Goal: Task Accomplishment & Management: Manage account settings

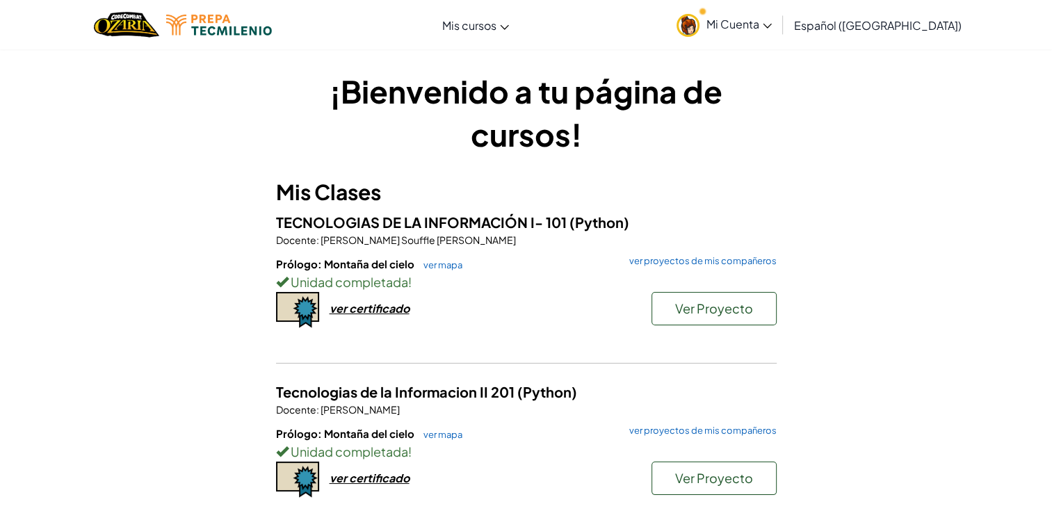
click at [779, 15] on link "Mi Cuenta" at bounding box center [724, 25] width 109 height 44
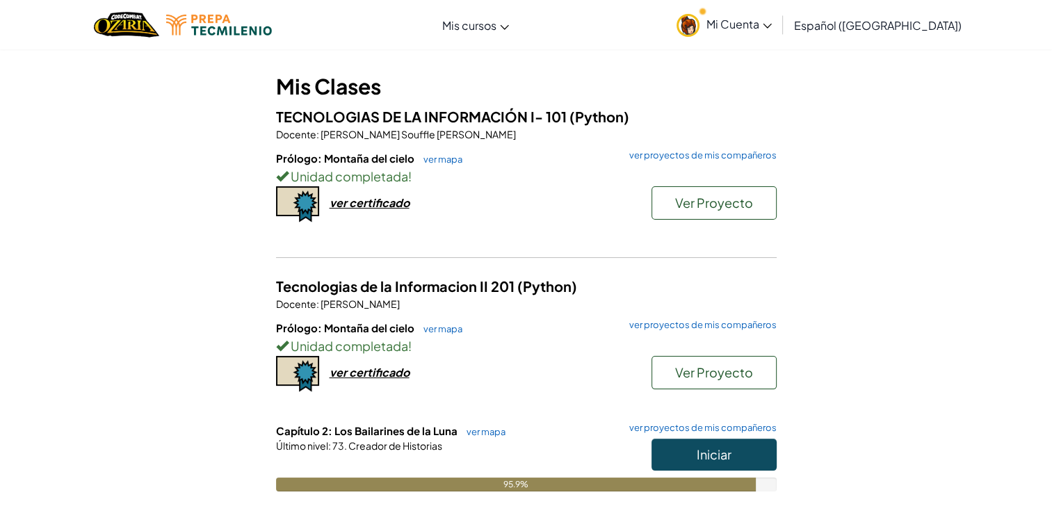
scroll to position [98, 0]
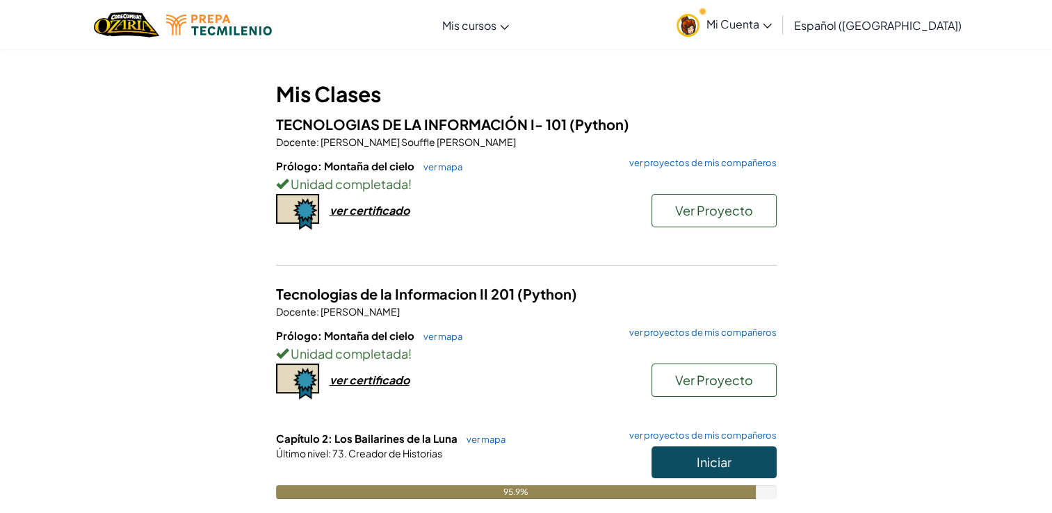
click at [369, 195] on div "Prólogo: Montaña del cielo ver mapa ver proyectos de mis compañeros Unidad comp…" at bounding box center [526, 210] width 501 height 103
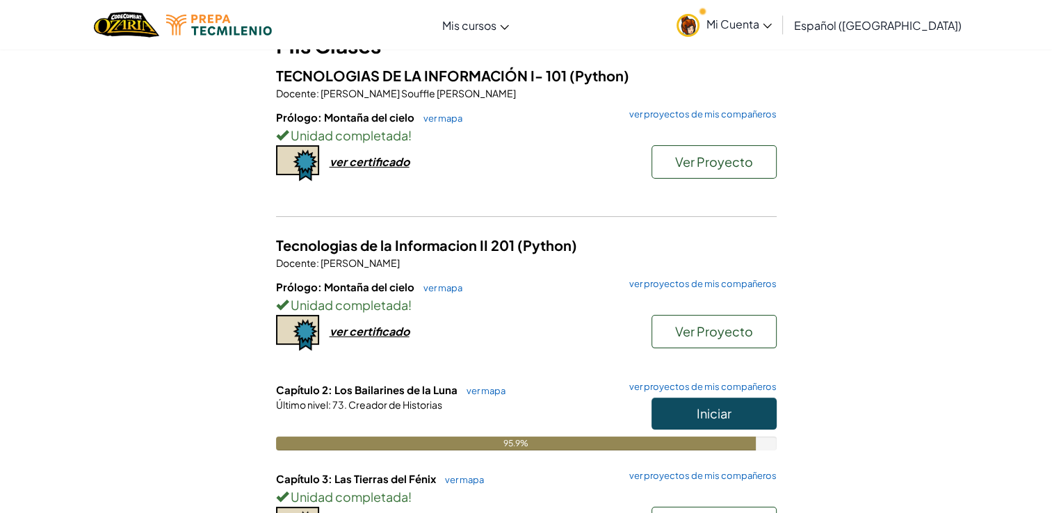
scroll to position [141, 0]
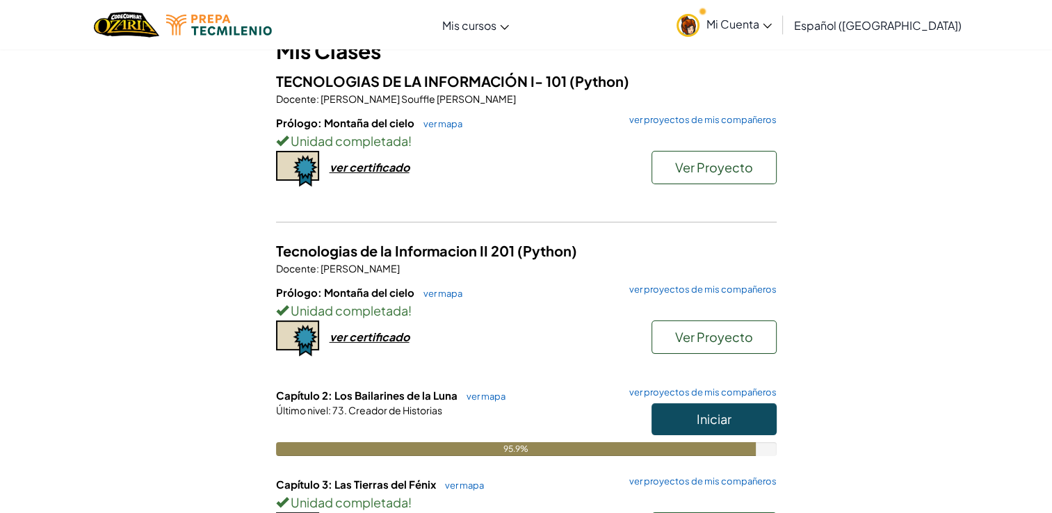
click at [629, 177] on div "Prólogo: Montaña del cielo ver mapa ver proyectos de mis compañeros Unidad comp…" at bounding box center [526, 166] width 501 height 103
click at [380, 168] on div "ver certificado" at bounding box center [370, 167] width 80 height 15
click at [732, 170] on span "Ver Proyecto" at bounding box center [714, 167] width 78 height 16
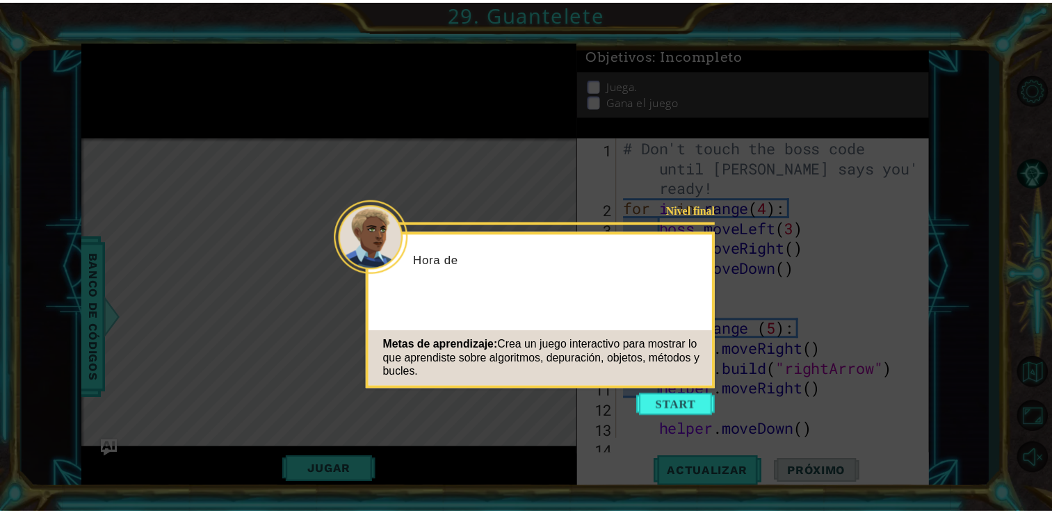
scroll to position [120, 0]
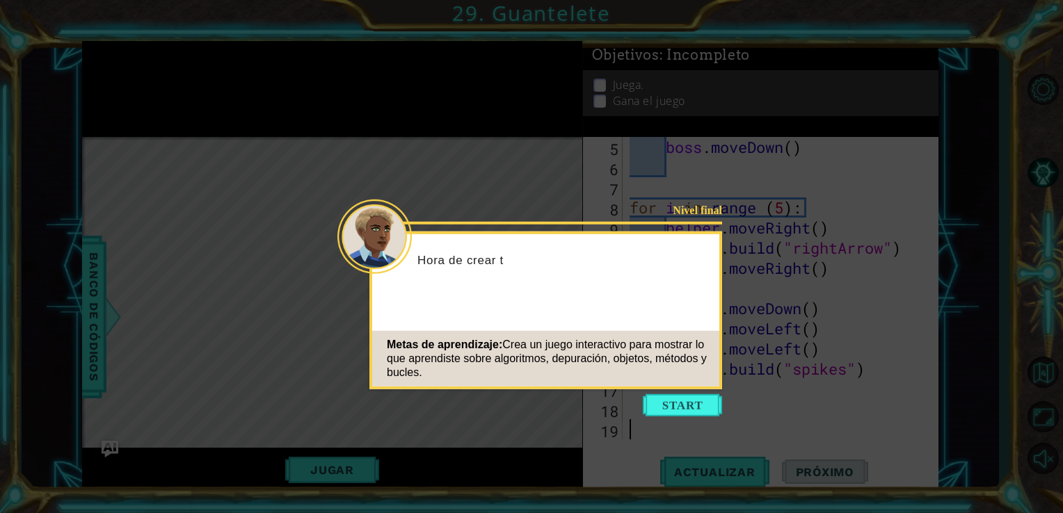
click at [535, 190] on icon at bounding box center [531, 256] width 1063 height 513
click at [650, 394] on button "Start" at bounding box center [682, 405] width 79 height 22
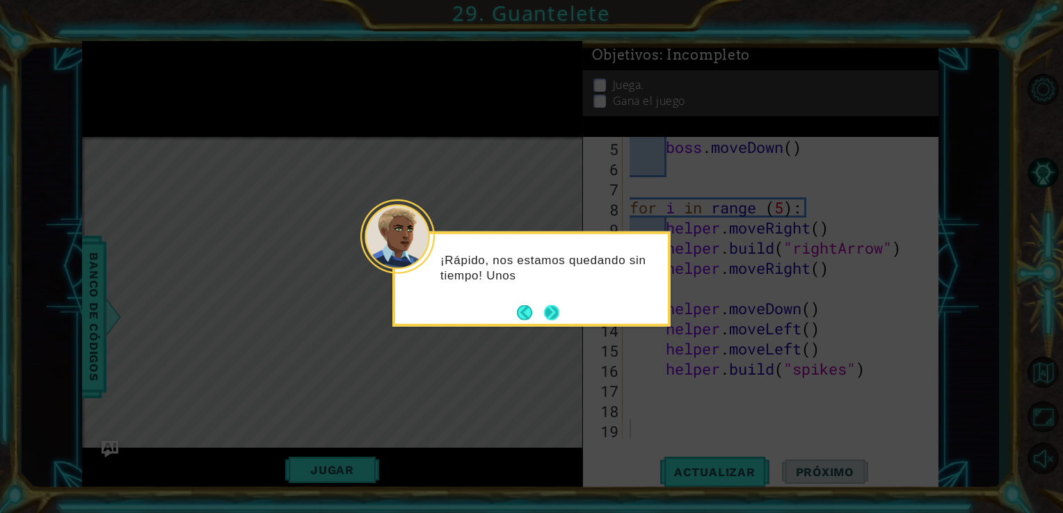
click at [544, 314] on button "Next" at bounding box center [551, 312] width 15 height 15
click at [545, 305] on button "Next" at bounding box center [551, 312] width 15 height 15
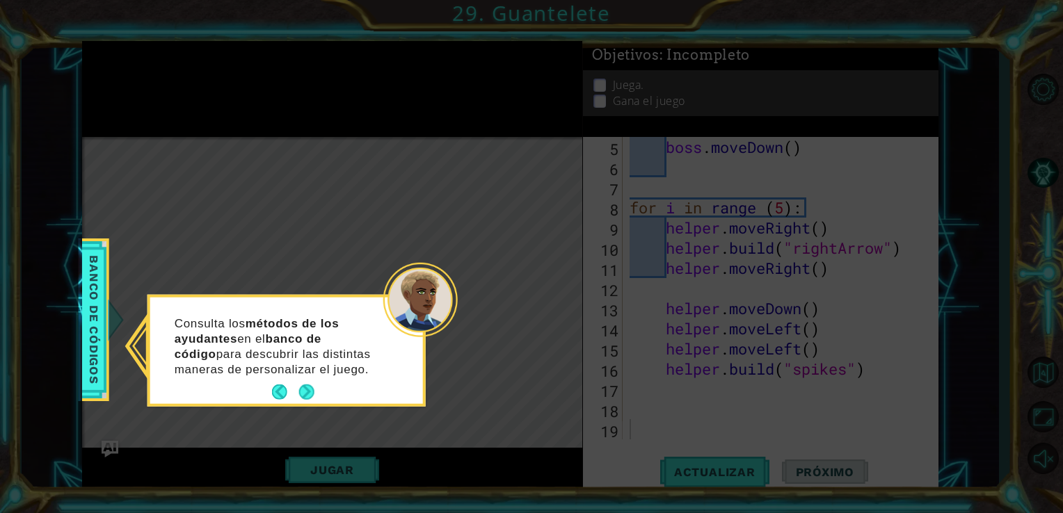
click at [320, 398] on div "Consulta los métodos de los ayudantes en el banco de código para descubrir las …" at bounding box center [286, 353] width 273 height 101
click at [312, 394] on button "Next" at bounding box center [306, 392] width 15 height 15
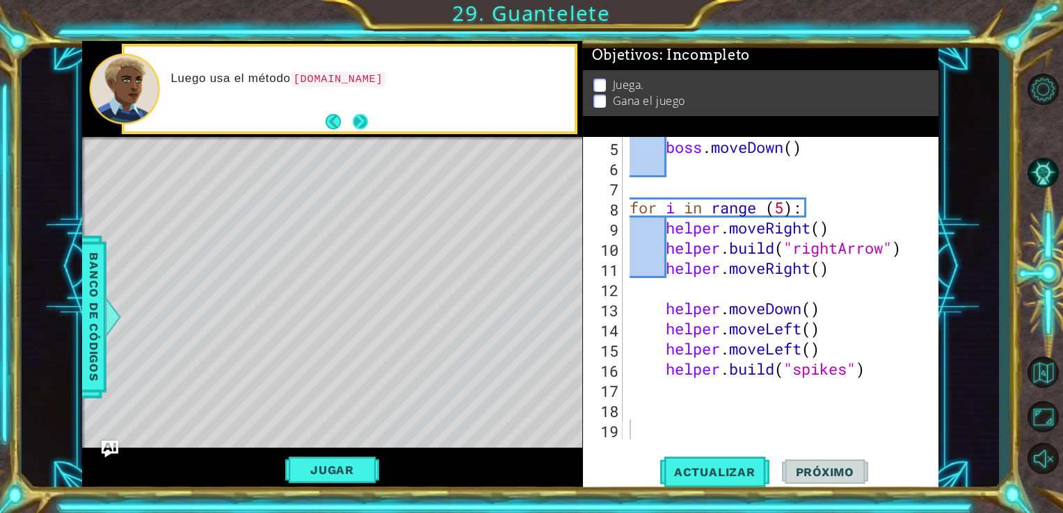
click at [353, 127] on button "Next" at bounding box center [360, 121] width 15 height 15
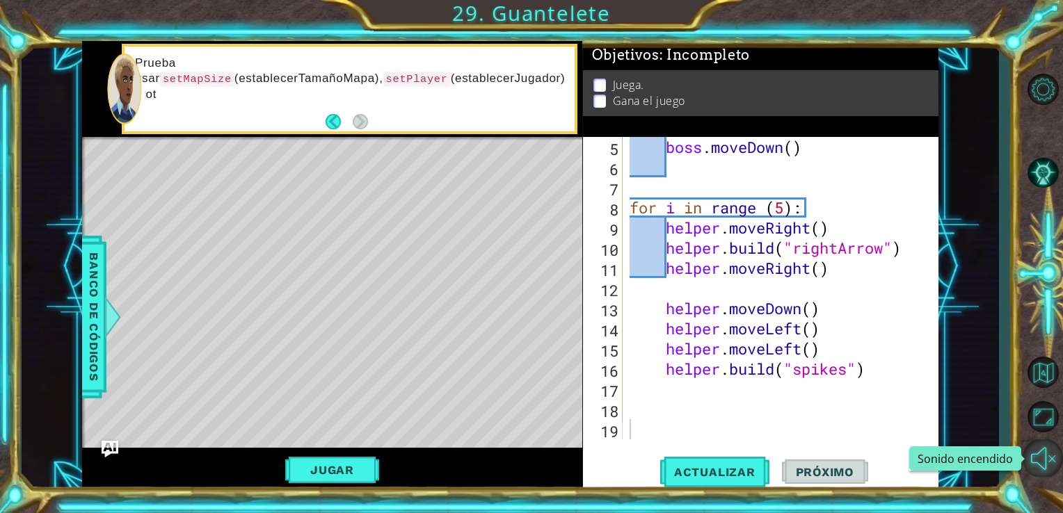
click at [1043, 454] on button "Sonido encendido" at bounding box center [1043, 459] width 40 height 38
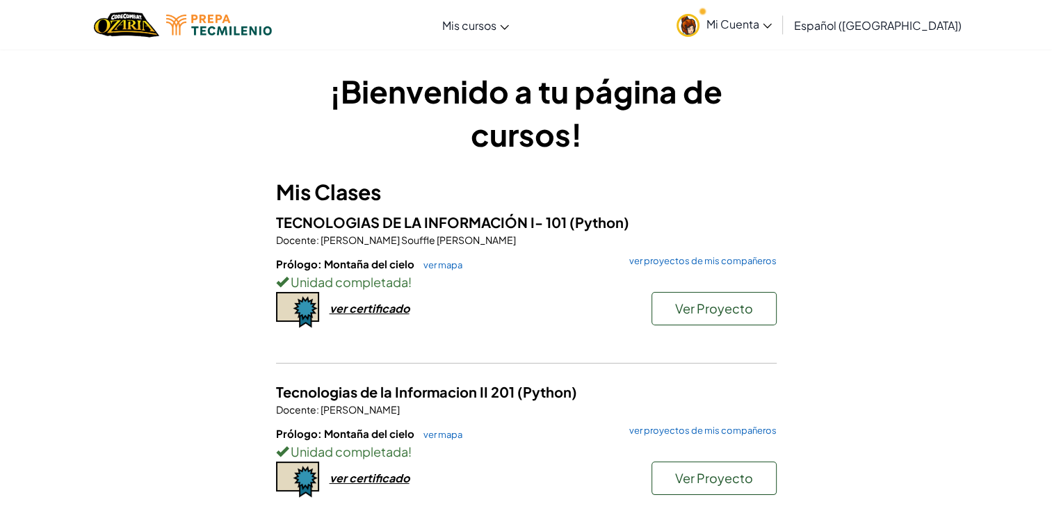
click at [772, 21] on span "Mi Cuenta" at bounding box center [739, 24] width 65 height 15
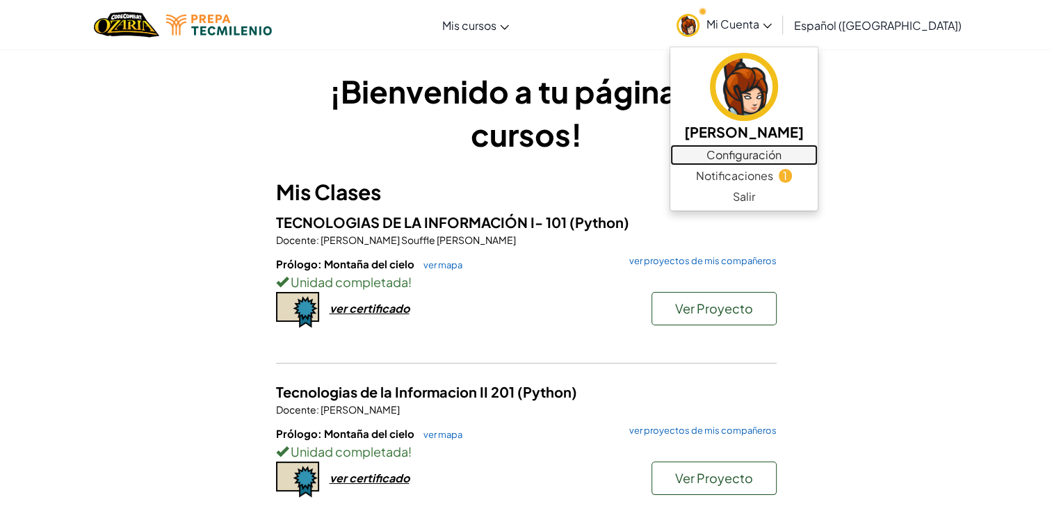
click at [778, 152] on link "Configuración" at bounding box center [744, 155] width 147 height 21
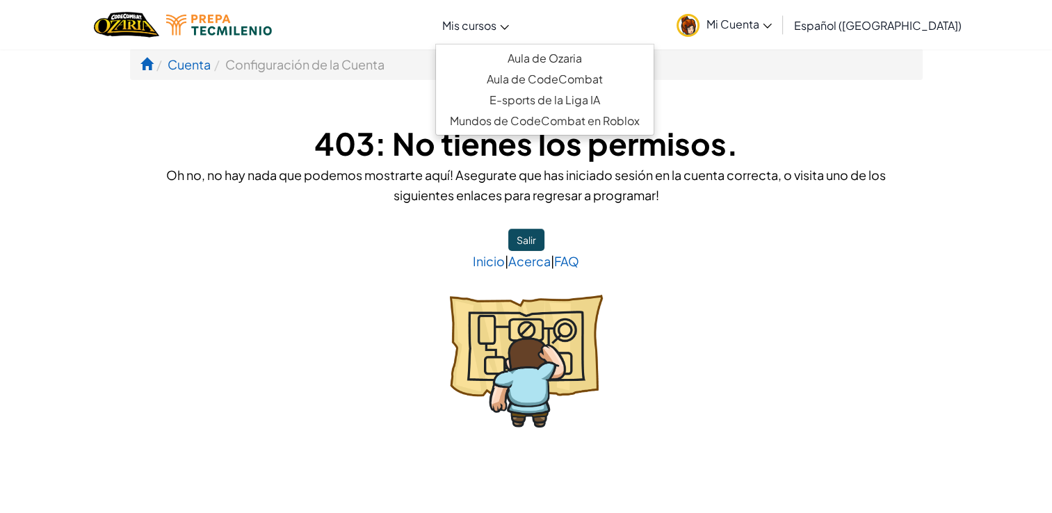
click at [509, 26] on icon at bounding box center [504, 27] width 9 height 5
click at [779, 32] on link "Mi Cuenta" at bounding box center [724, 25] width 109 height 44
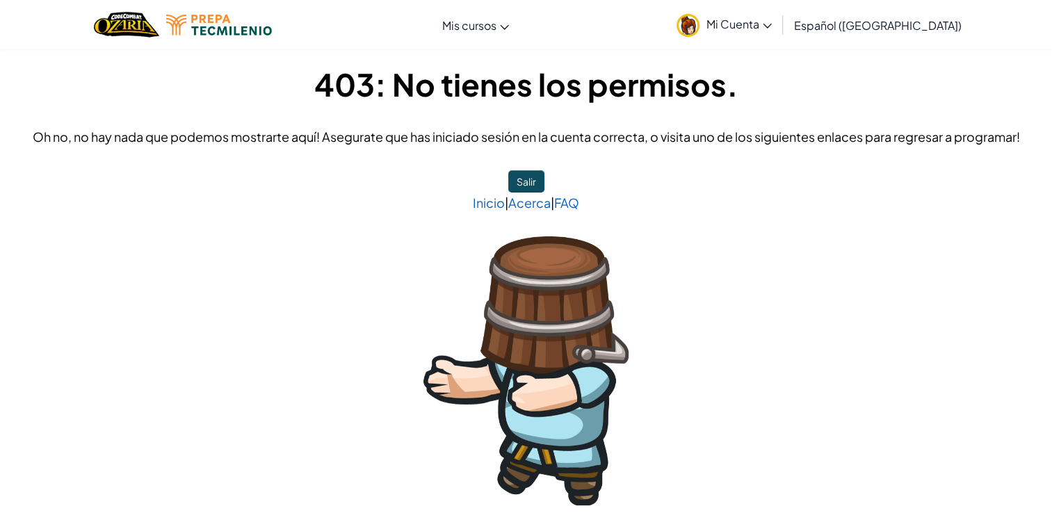
click at [779, 15] on link "Mi Cuenta" at bounding box center [724, 25] width 109 height 44
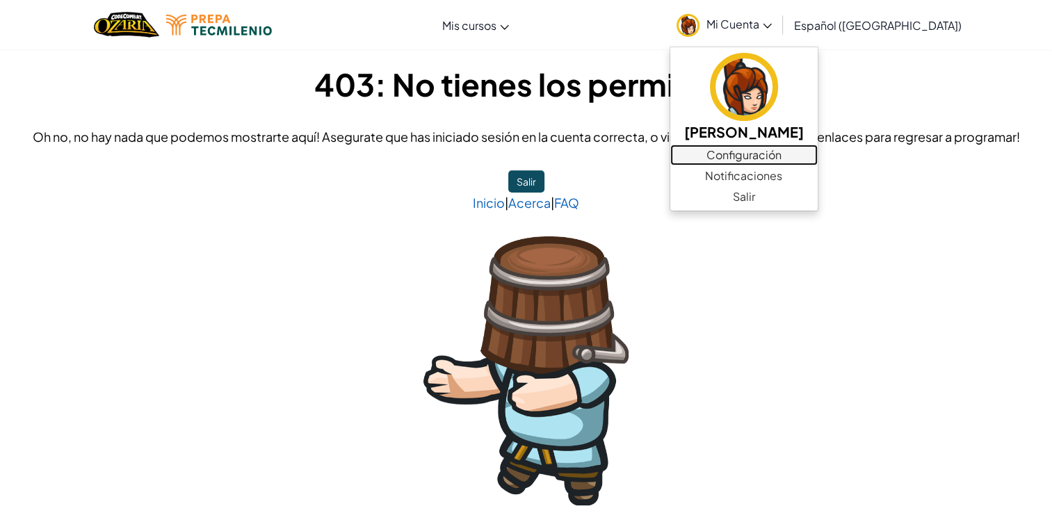
click at [779, 148] on link "Configuración" at bounding box center [744, 155] width 147 height 21
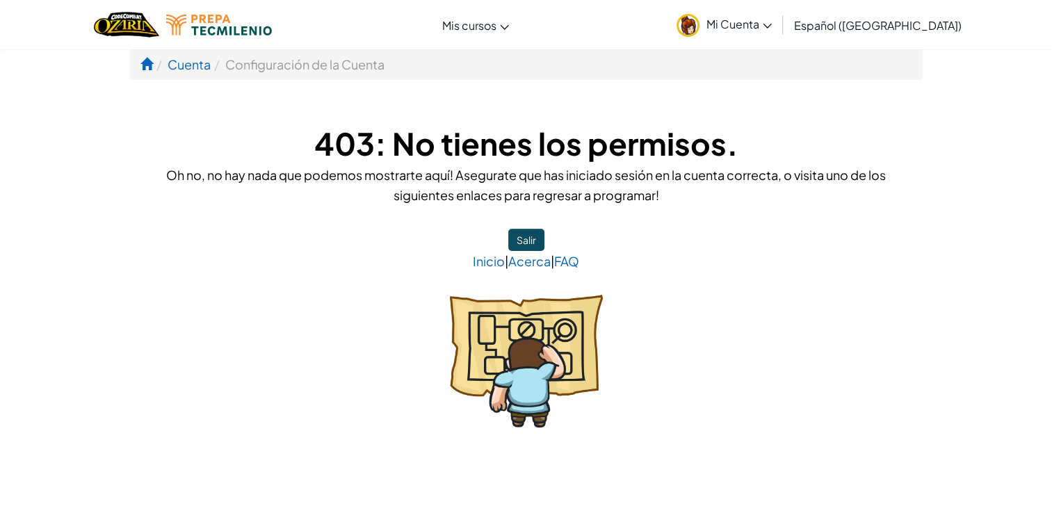
click at [779, 10] on link "Mi Cuenta" at bounding box center [724, 25] width 109 height 44
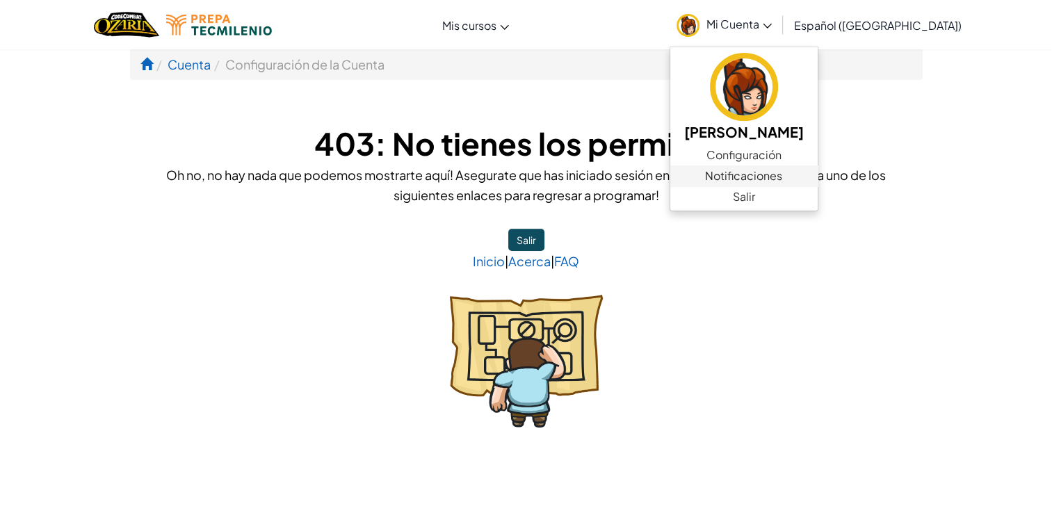
click at [771, 173] on span "Notificaciones" at bounding box center [743, 176] width 77 height 17
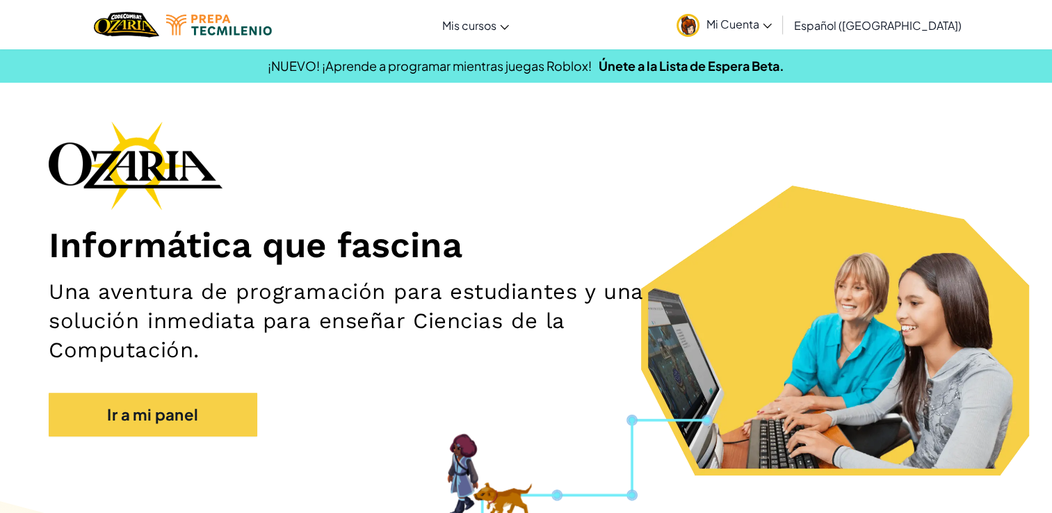
click at [772, 21] on span "Mi Cuenta" at bounding box center [739, 24] width 65 height 15
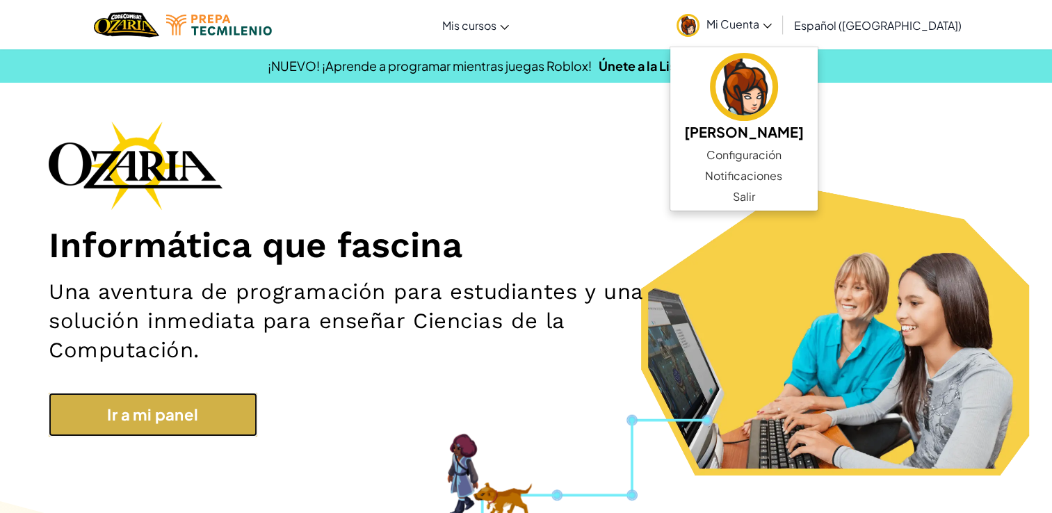
click at [182, 420] on link "Ir a mi panel" at bounding box center [153, 415] width 209 height 44
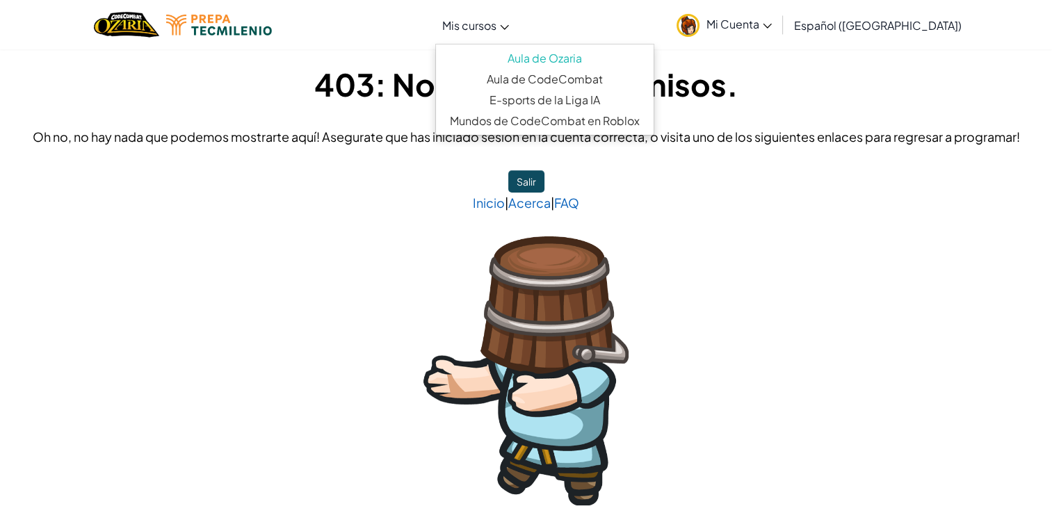
click at [497, 23] on span "Mis cursos" at bounding box center [469, 25] width 54 height 15
click at [596, 49] on link "Aula de Ozaria" at bounding box center [545, 58] width 218 height 21
click at [584, 55] on link "Aula de Ozaria" at bounding box center [545, 58] width 218 height 21
click at [248, 29] on img at bounding box center [219, 25] width 106 height 21
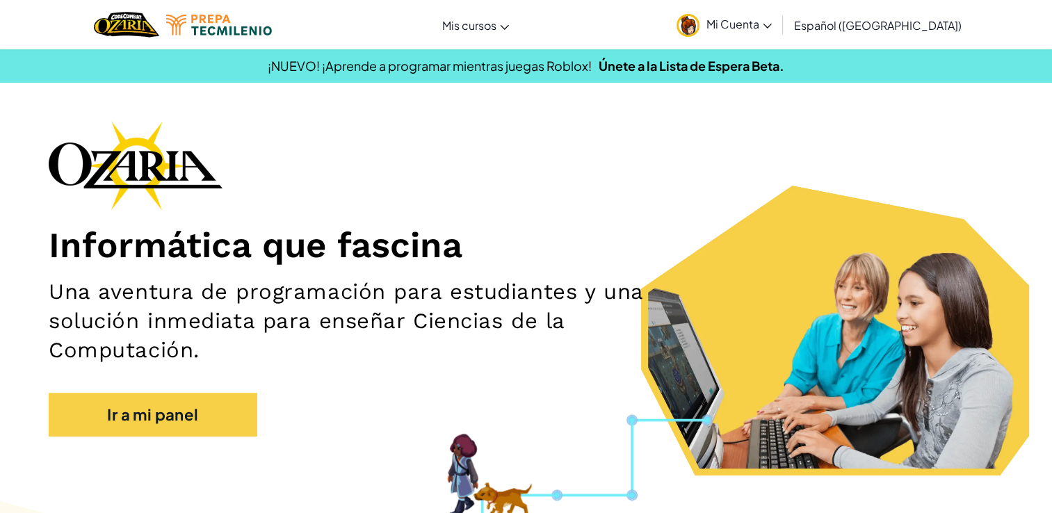
click at [200, 447] on div "Informática que fascina Una aventura de programación para estudiantes y una sol…" at bounding box center [526, 286] width 955 height 330
click at [207, 440] on div "Informática que fascina Una aventura de programación para estudiantes y una sol…" at bounding box center [526, 286] width 955 height 330
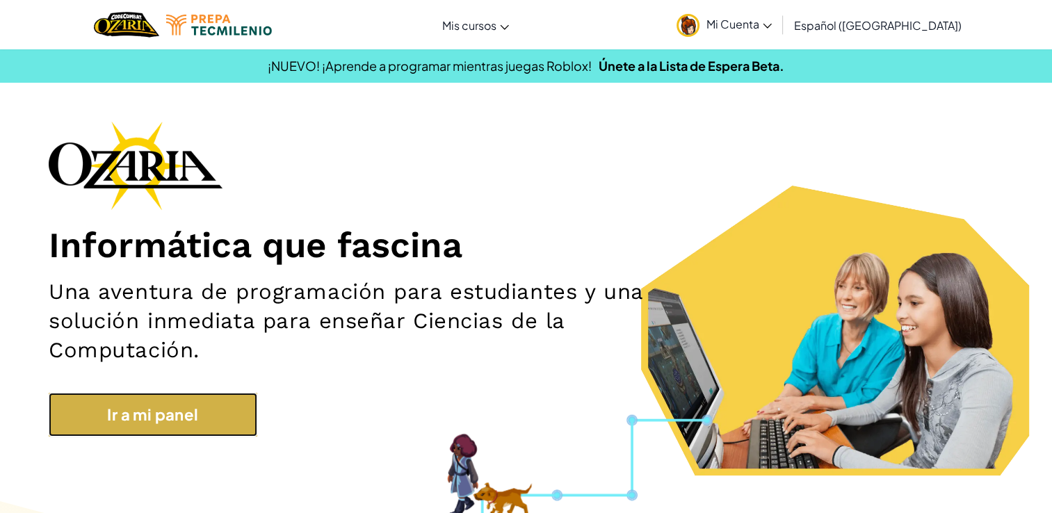
click at [214, 432] on link "Ir a mi panel" at bounding box center [153, 415] width 209 height 44
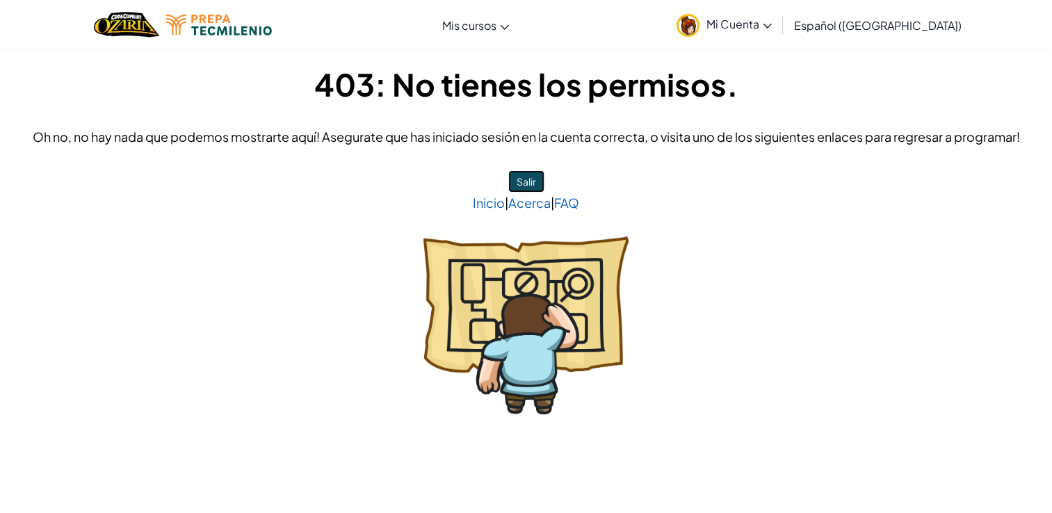
click at [529, 185] on button "Salir" at bounding box center [526, 181] width 36 height 22
